Goal: Information Seeking & Learning: Find specific fact

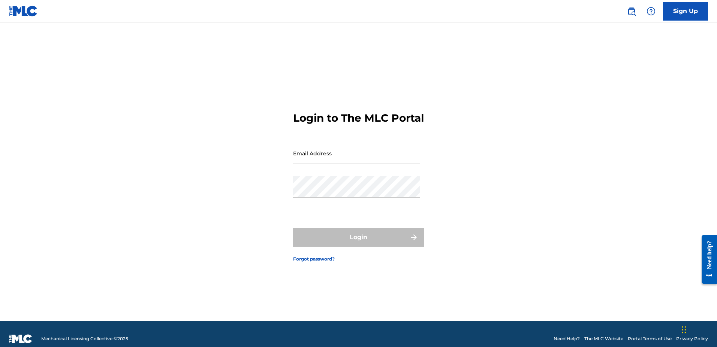
click at [630, 12] on img at bounding box center [631, 11] width 9 height 9
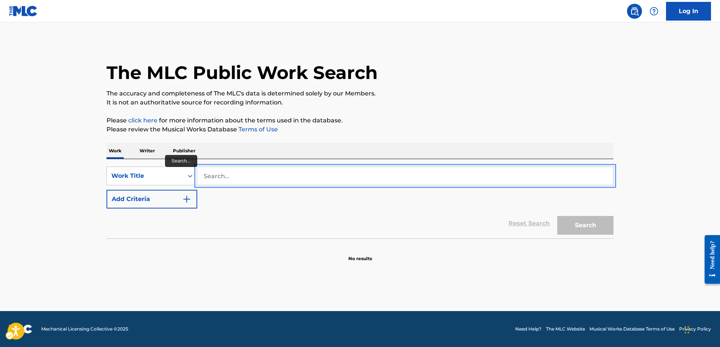
click at [202, 169] on input "Search..." at bounding box center [405, 176] width 416 height 18
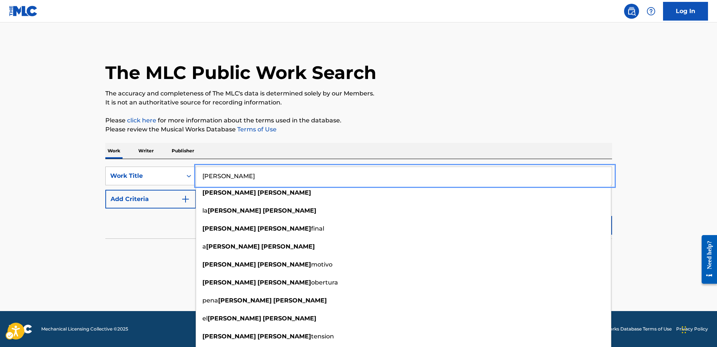
type input "[PERSON_NAME]"
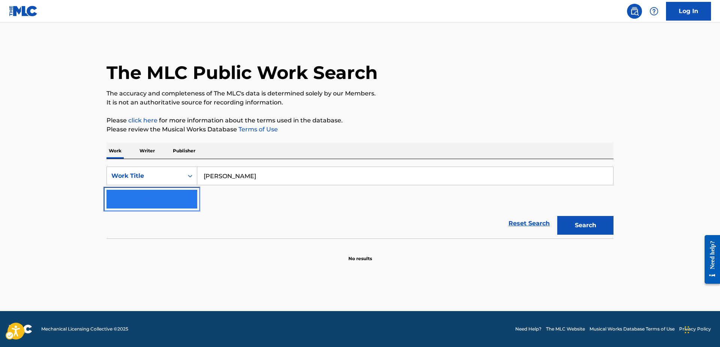
click at [185, 196] on img "Search Form" at bounding box center [186, 199] width 9 height 9
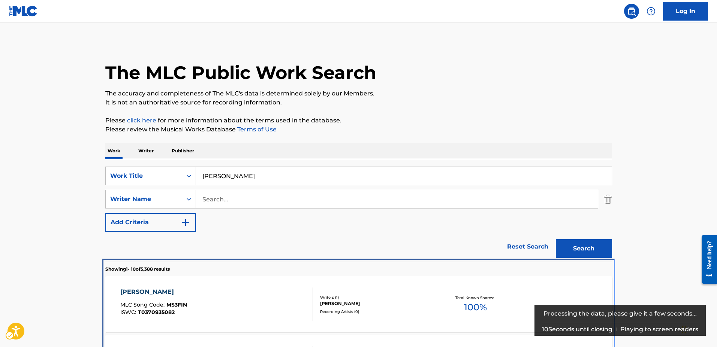
scroll to position [262, 0]
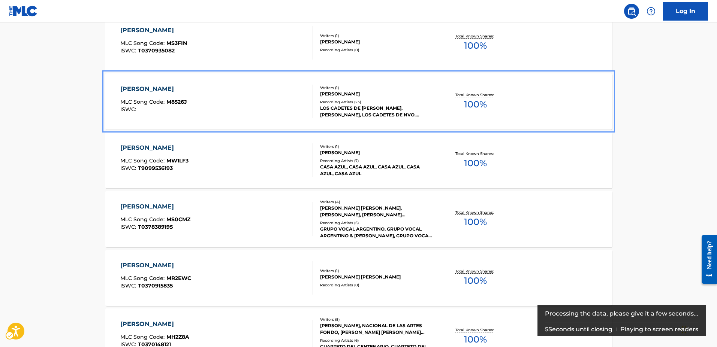
click at [173, 103] on span "M8526J" at bounding box center [176, 102] width 21 height 7
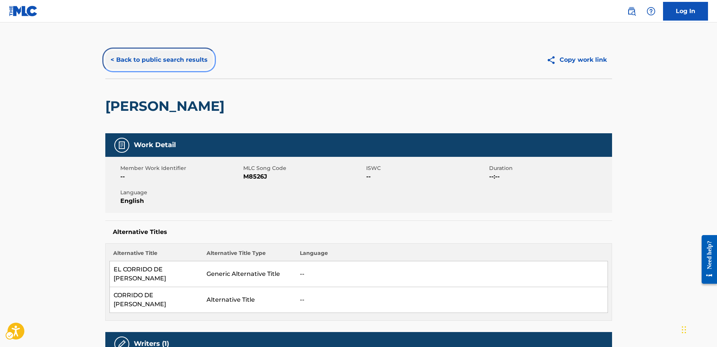
click at [111, 59] on button "< Back to public search results" at bounding box center [159, 60] width 108 height 19
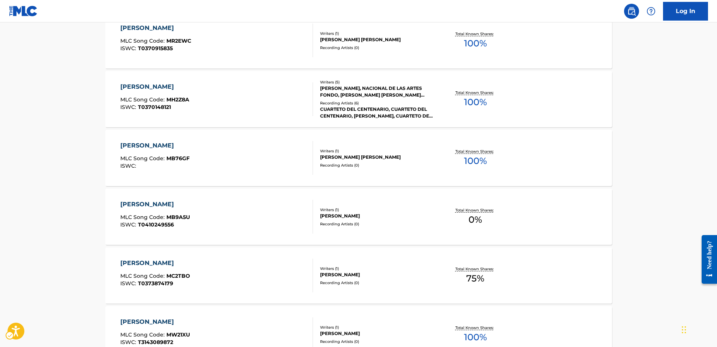
scroll to position [567, 0]
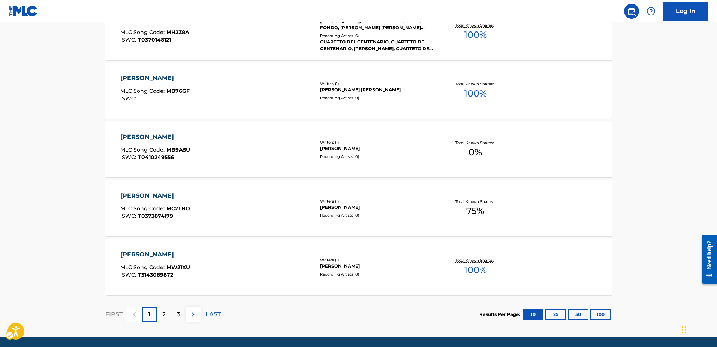
click at [166, 315] on div "2" at bounding box center [164, 314] width 15 height 15
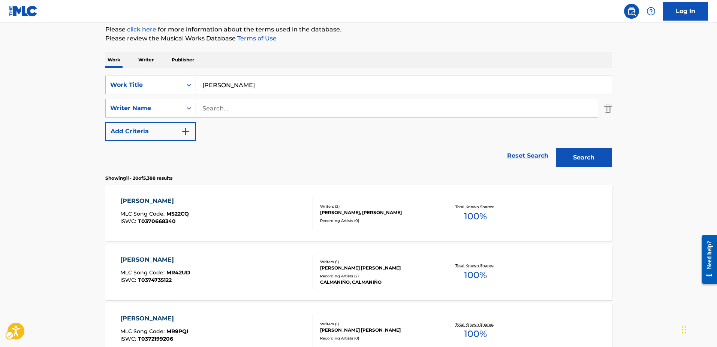
scroll to position [80, 0]
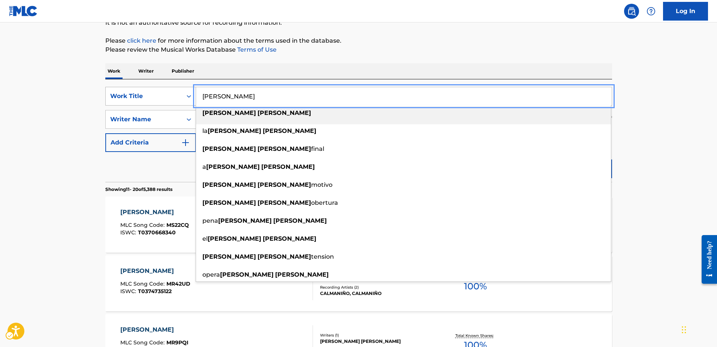
drag, startPoint x: 260, startPoint y: 97, endPoint x: 187, endPoint y: 94, distance: 73.1
click at [187, 94] on div "SearchWithCriteria56c84253-8e59-4cc2-a607-731fcdd3cd0c Work Title [PERSON_NAME]…" at bounding box center [358, 96] width 507 height 19
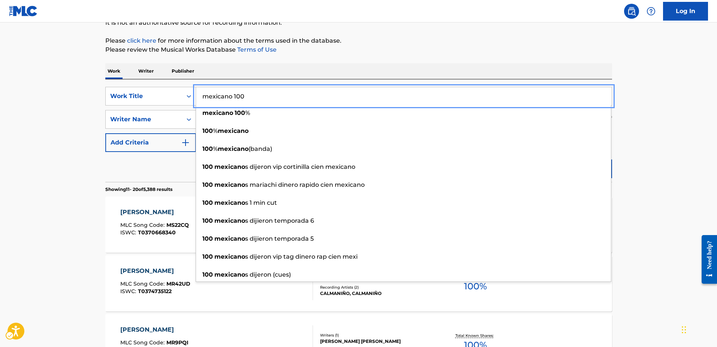
type input "mexicano 100"
click at [105, 133] on button "Add Criteria" at bounding box center [150, 142] width 91 height 19
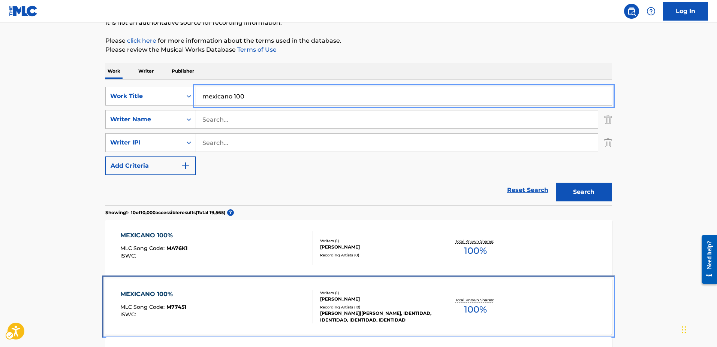
click at [181, 309] on span "M77451" at bounding box center [176, 307] width 20 height 7
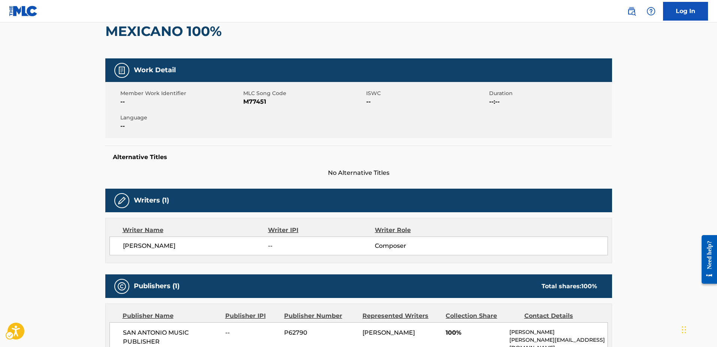
scroll to position [37, 0]
